Goal: Check status: Check status

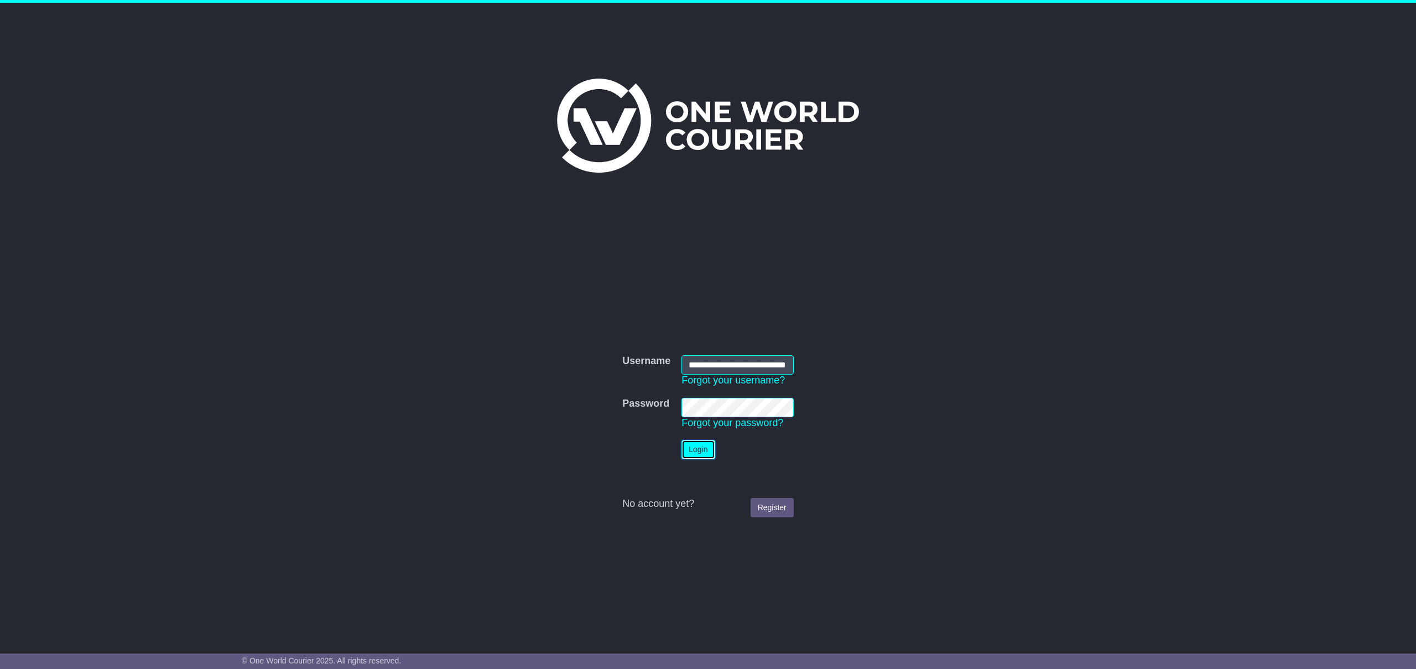
drag, startPoint x: 710, startPoint y: 447, endPoint x: 736, endPoint y: 453, distance: 26.6
click at [710, 447] on button "Login" at bounding box center [697, 449] width 33 height 19
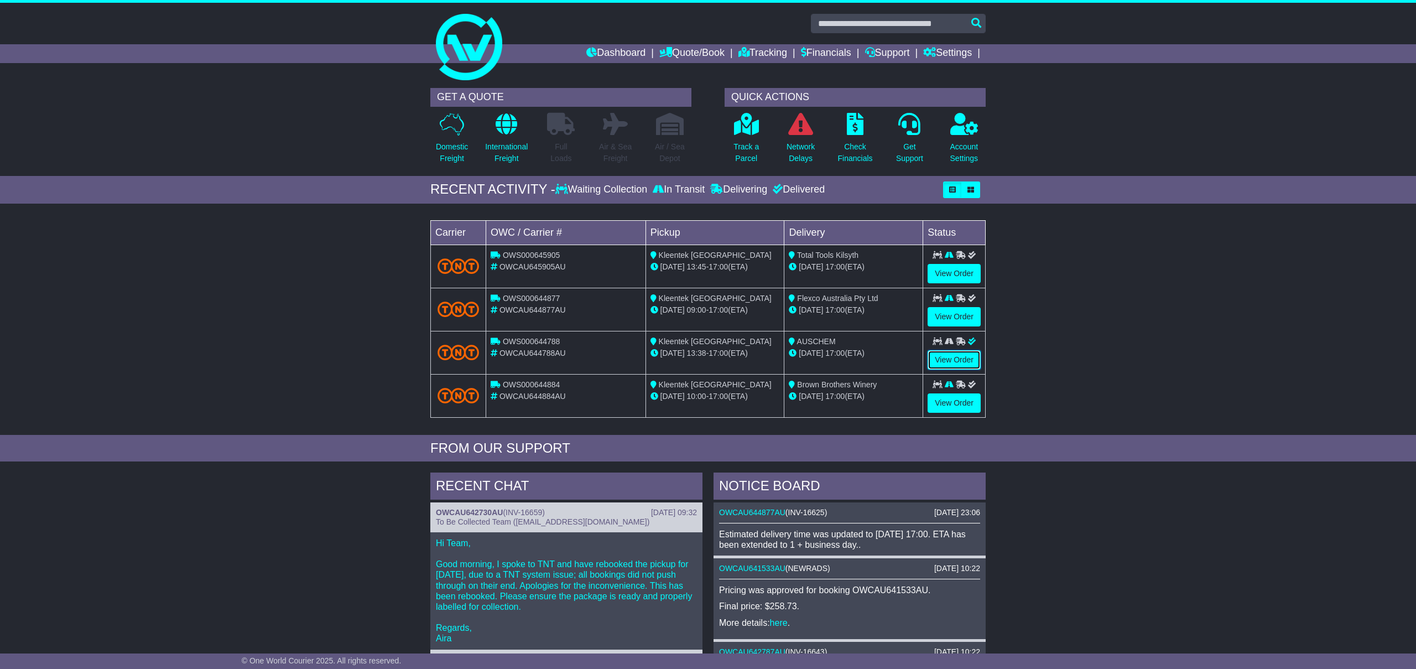
drag, startPoint x: 969, startPoint y: 359, endPoint x: 977, endPoint y: 380, distance: 22.4
click at [969, 359] on link "View Order" at bounding box center [953, 359] width 53 height 19
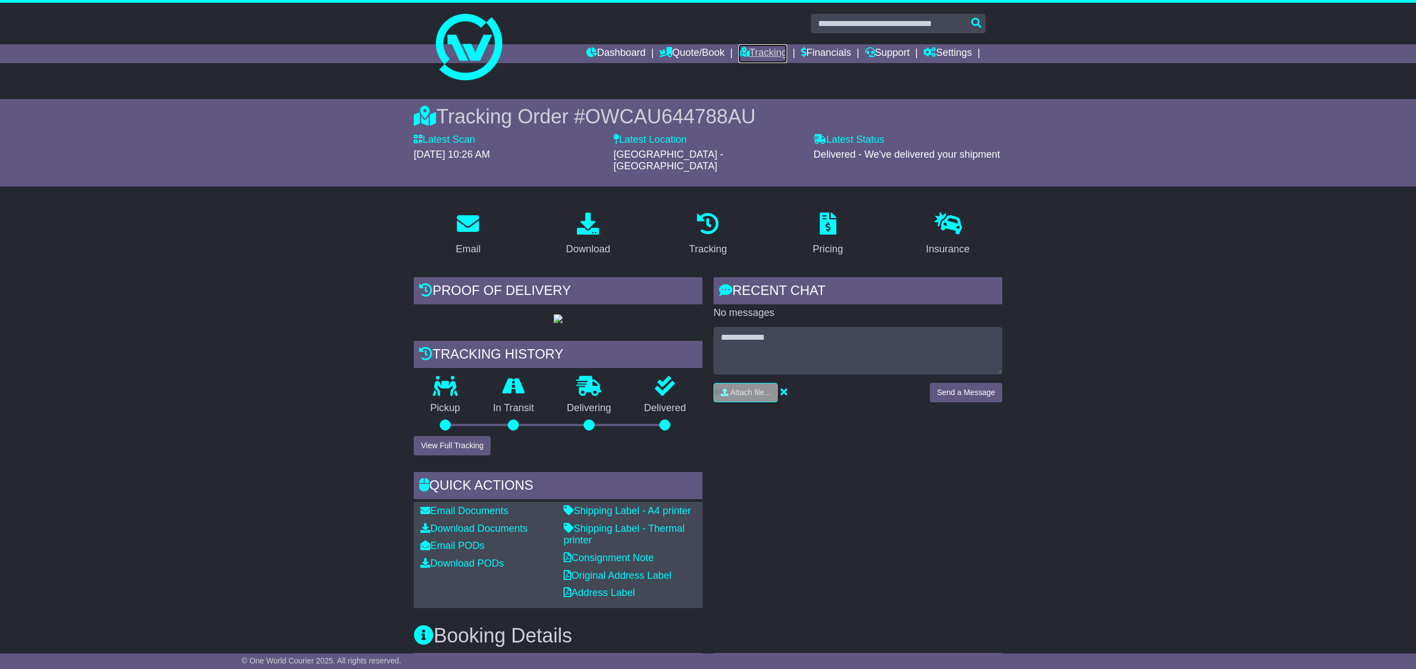
click at [755, 50] on link "Tracking" at bounding box center [762, 53] width 49 height 19
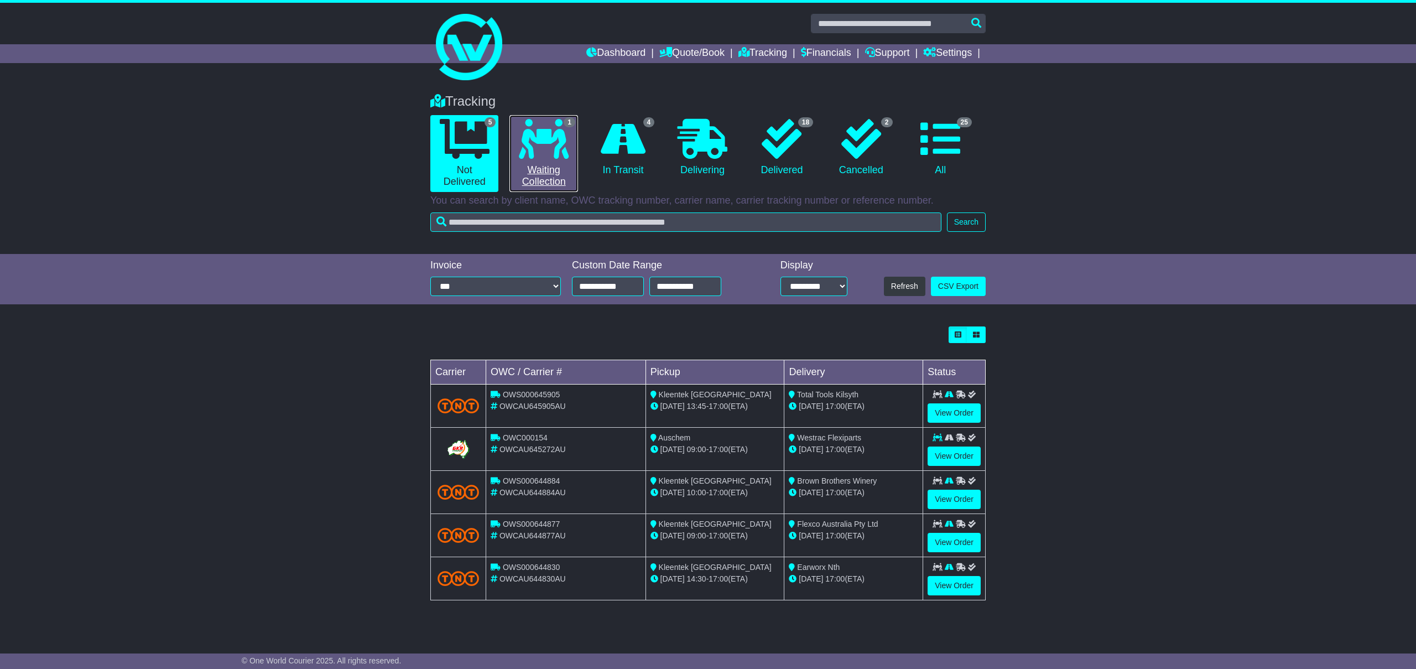
click at [553, 155] on icon at bounding box center [544, 139] width 50 height 40
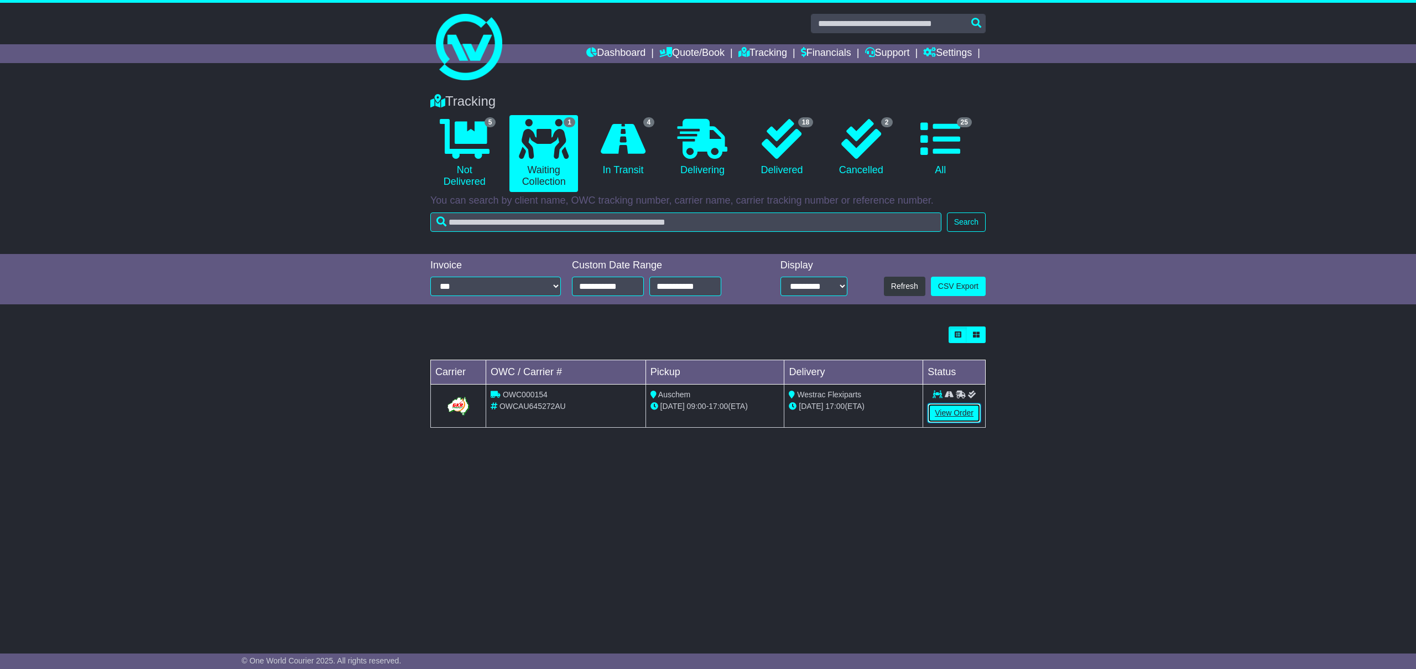
click at [973, 413] on link "View Order" at bounding box center [953, 412] width 53 height 19
